Goal: Task Accomplishment & Management: Manage account settings

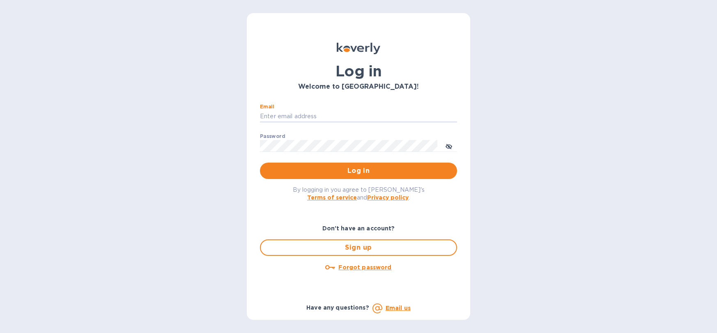
type input "mayfieldselections@gmail.com"
click at [368, 175] on span "Log in" at bounding box center [359, 171] width 184 height 10
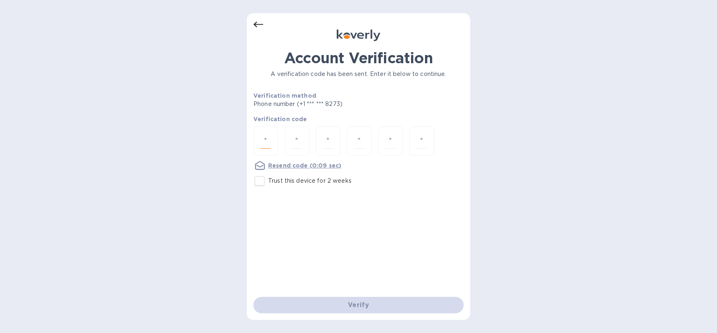
click at [268, 139] on input "number" at bounding box center [266, 141] width 11 height 15
type input "1"
type input "9"
type input "1"
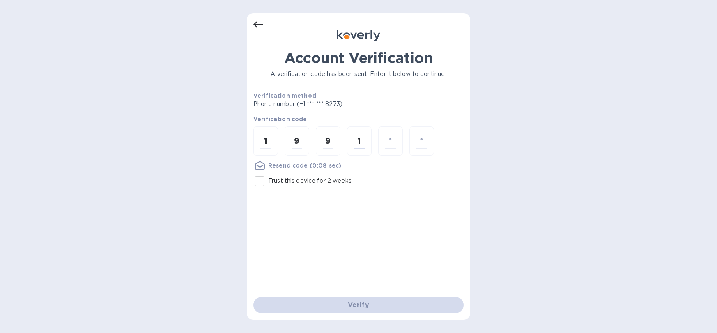
type input "1"
type input "3"
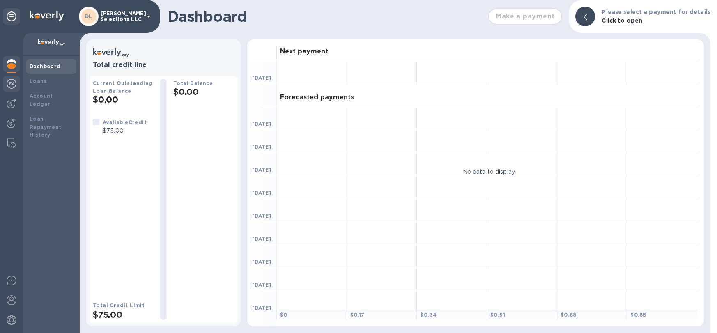
click at [12, 87] on img at bounding box center [12, 84] width 10 height 10
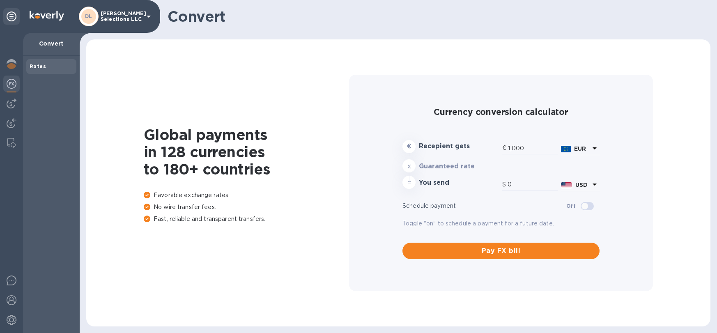
type input "1,184.94"
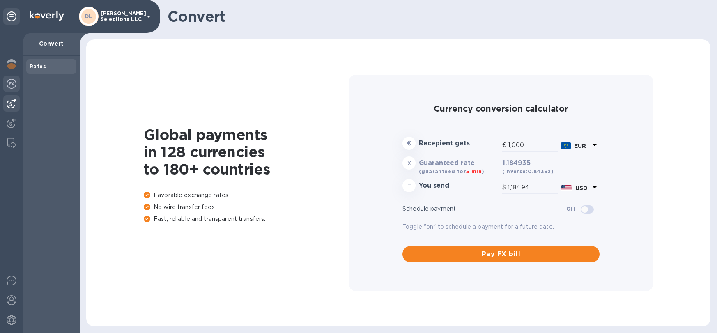
click at [5, 101] on div at bounding box center [11, 103] width 16 height 16
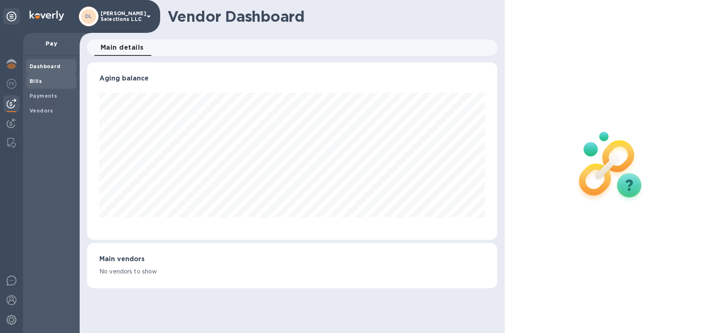
scroll to position [178, 410]
click at [35, 77] on span "Bills" at bounding box center [36, 81] width 12 height 8
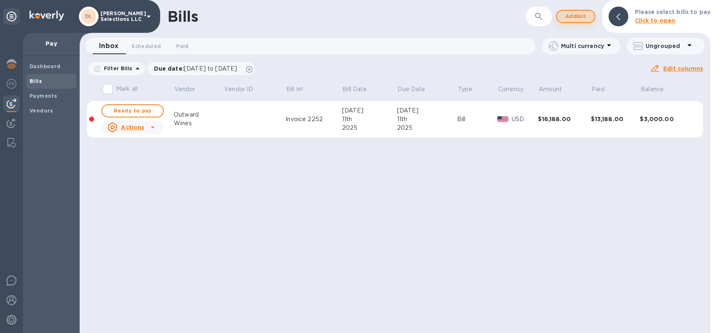
click at [571, 13] on span "Add bill" at bounding box center [576, 17] width 25 height 10
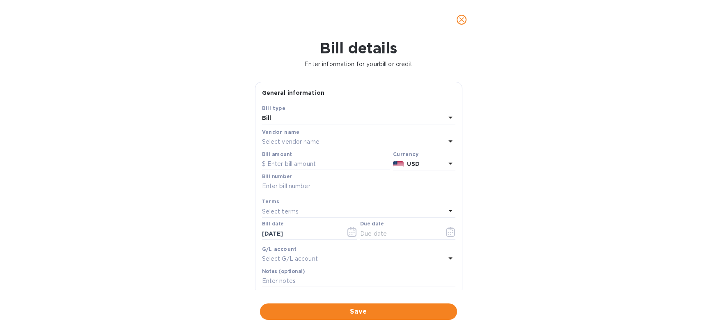
click at [300, 138] on p "Select vendor name" at bounding box center [291, 142] width 58 height 9
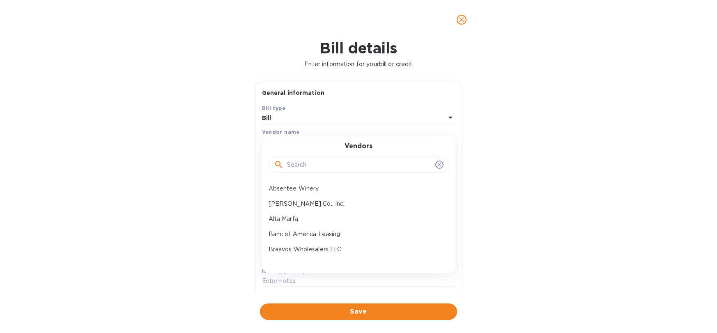
click at [308, 169] on input "text" at bounding box center [359, 165] width 145 height 12
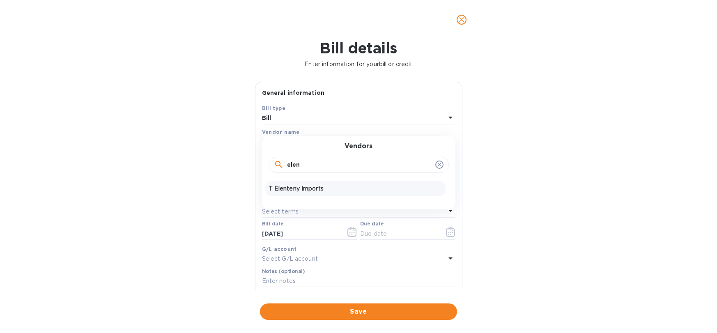
type input "elen"
click at [294, 187] on p "T Elenteny Imports" at bounding box center [356, 188] width 174 height 9
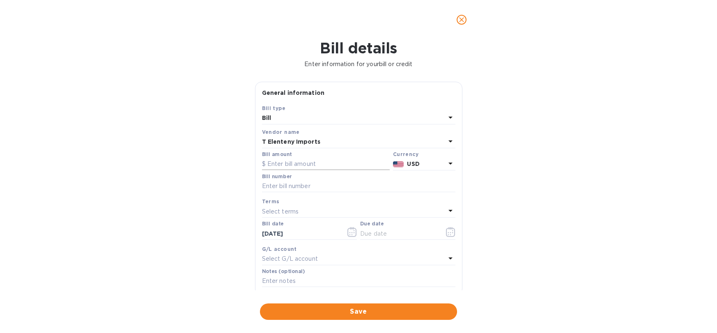
click at [291, 165] on input "text" at bounding box center [326, 164] width 128 height 12
type input "12,010.39"
type input "INV731005"
click at [448, 232] on icon "button" at bounding box center [450, 232] width 9 height 10
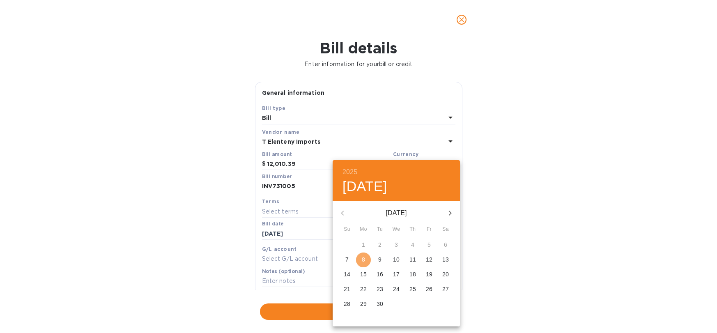
click at [366, 264] on span "8" at bounding box center [363, 260] width 15 height 8
type input "[DATE]"
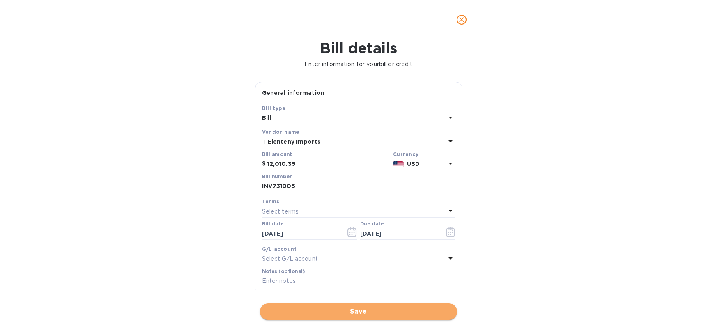
click at [370, 307] on span "Save" at bounding box center [359, 312] width 184 height 10
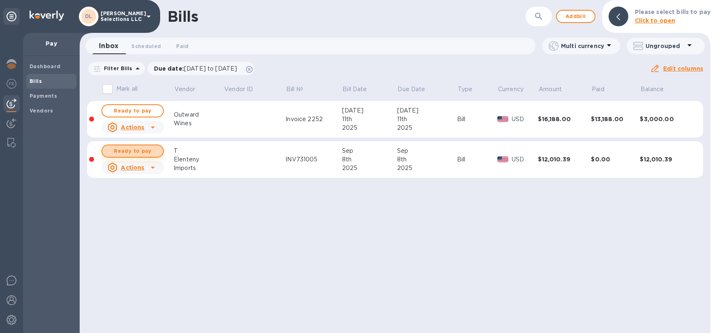
click at [127, 149] on span "Ready to pay" at bounding box center [133, 151] width 48 height 10
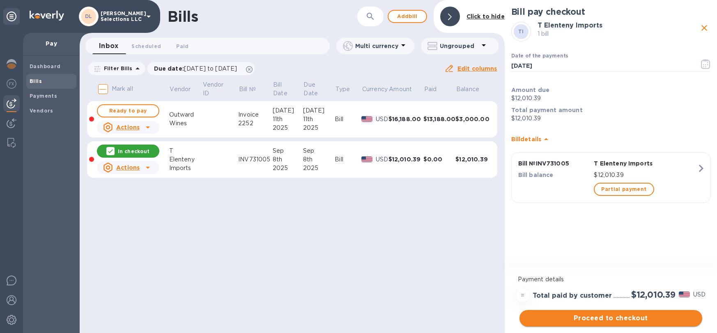
click at [641, 318] on span "Proceed to checkout" at bounding box center [611, 319] width 170 height 10
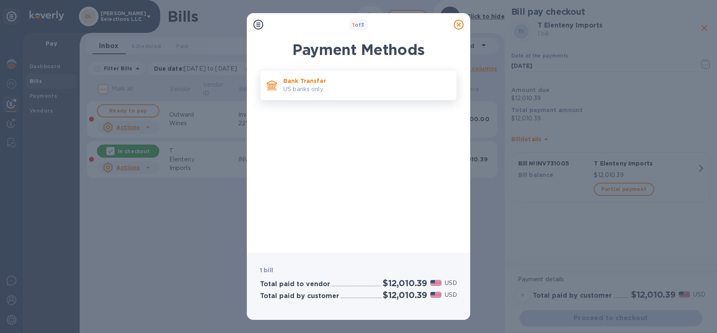
click at [385, 87] on p "US banks only." at bounding box center [367, 89] width 167 height 9
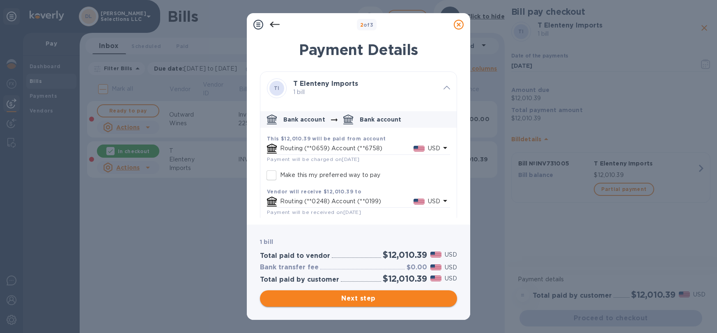
click at [357, 297] on span "Next step" at bounding box center [359, 299] width 184 height 10
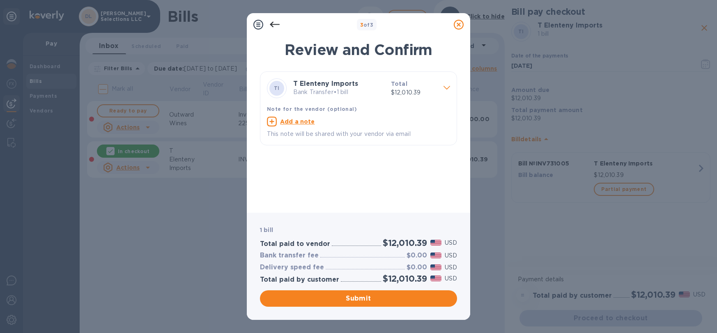
click at [355, 297] on span "Submit" at bounding box center [359, 299] width 184 height 10
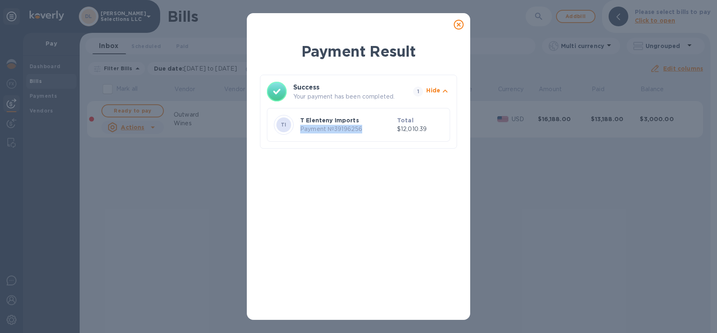
drag, startPoint x: 362, startPoint y: 128, endPoint x: 300, endPoint y: 128, distance: 61.6
click at [300, 128] on div "T Elenteny Imports Payment № 39196256" at bounding box center [347, 125] width 97 height 20
copy p "Payment № 39196256"
